Goal: Task Accomplishment & Management: Use online tool/utility

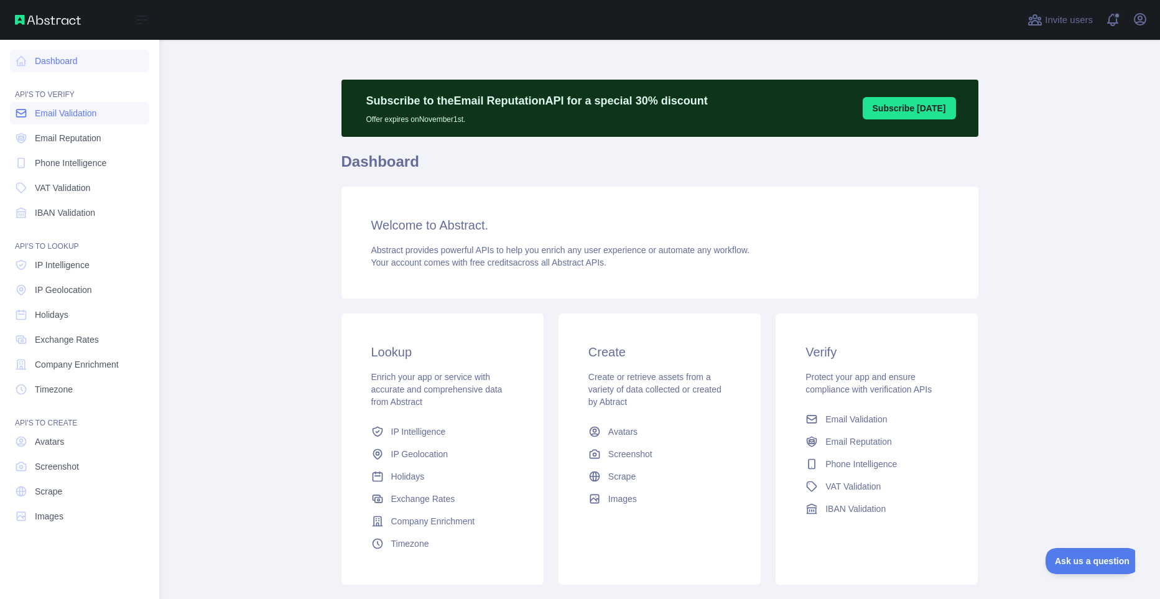
click at [83, 118] on span "Email Validation" at bounding box center [66, 113] width 62 height 12
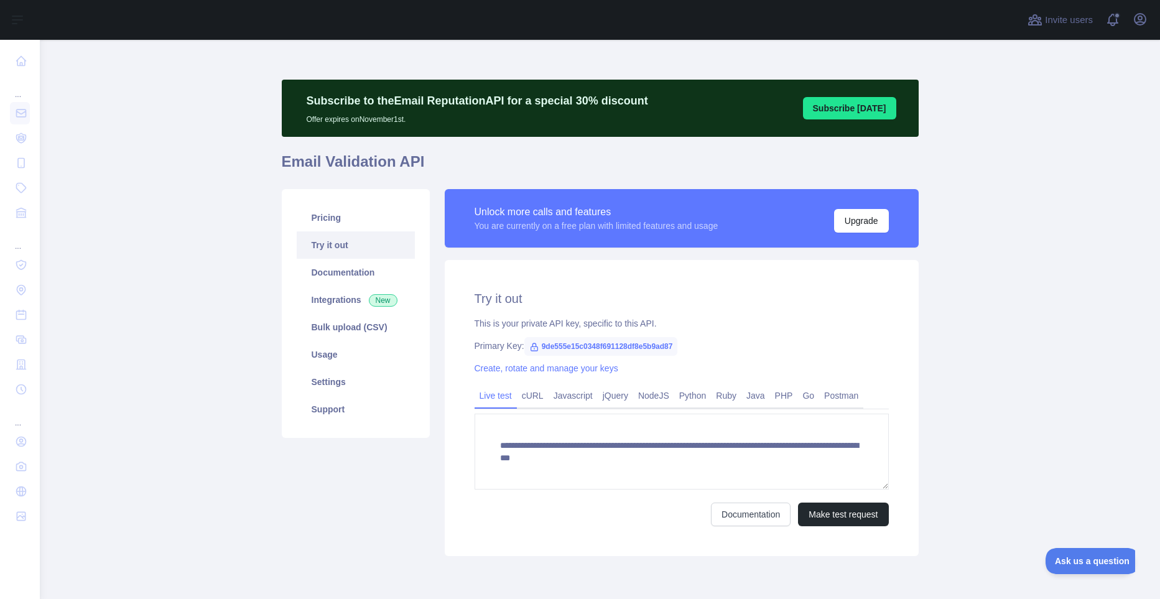
click at [529, 322] on div "This is your private API key, specific to this API." at bounding box center [682, 323] width 414 height 12
drag, startPoint x: 529, startPoint y: 322, endPoint x: 671, endPoint y: 325, distance: 142.5
click at [664, 324] on div "This is your private API key, specific to this API." at bounding box center [682, 323] width 414 height 12
click at [672, 325] on div "This is your private API key, specific to this API." at bounding box center [682, 323] width 414 height 12
click at [578, 347] on span "9de555e15c0348f691128df8e5b9ad87" at bounding box center [601, 346] width 154 height 19
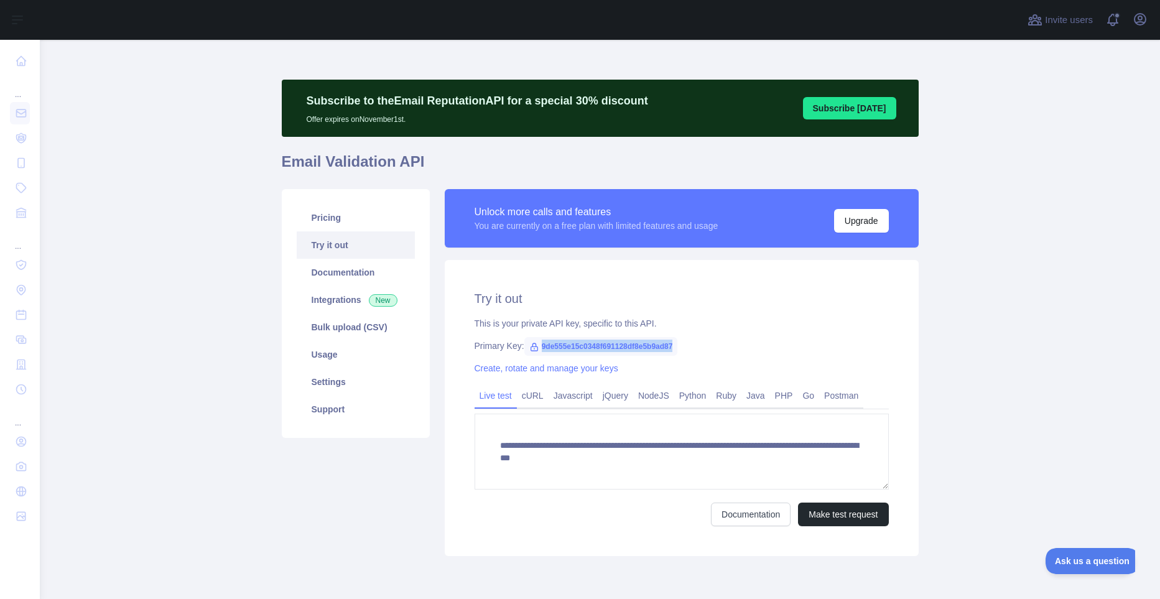
click at [578, 347] on span "9de555e15c0348f691128df8e5b9ad87" at bounding box center [601, 346] width 154 height 19
click at [578, 392] on link "Javascript" at bounding box center [573, 396] width 49 height 20
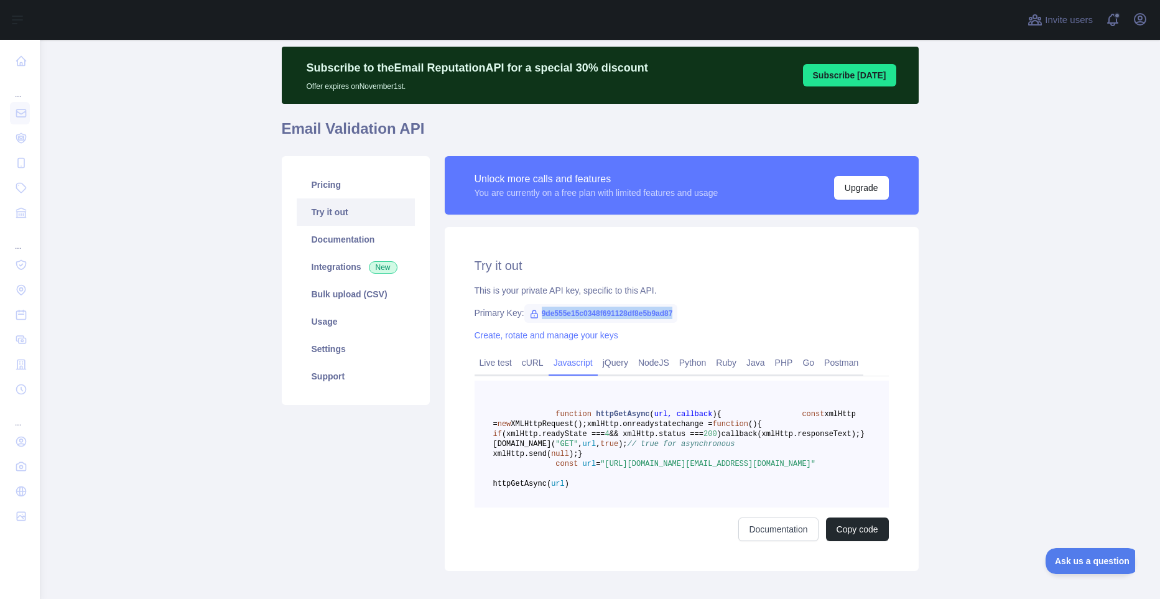
scroll to position [34, 0]
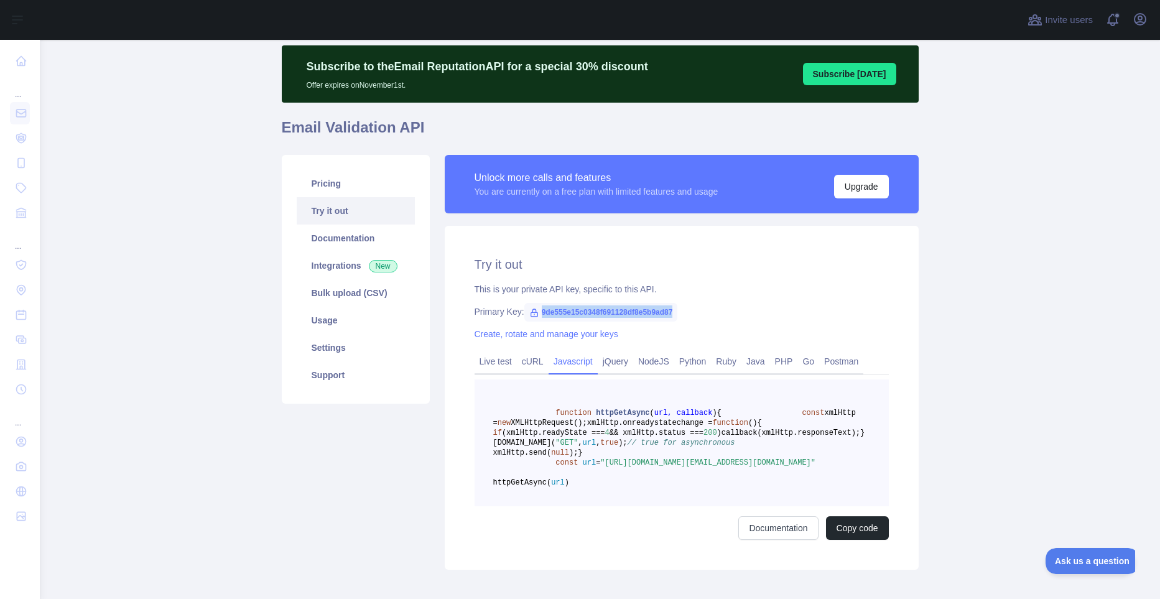
click at [594, 315] on span "9de555e15c0348f691128df8e5b9ad87" at bounding box center [601, 312] width 154 height 19
copy span "9de555e15c0348f691128df8e5b9ad87"
